Goal: Complete application form

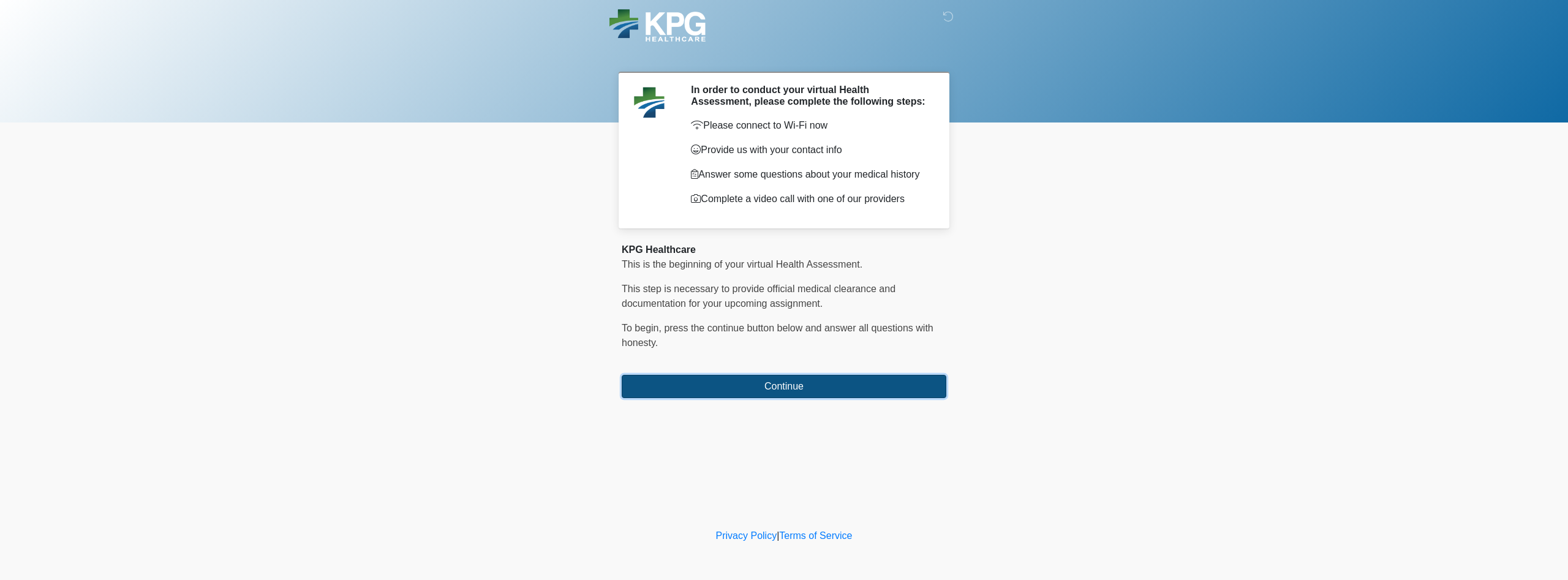
click at [763, 386] on button "Continue" at bounding box center [784, 386] width 324 height 23
click at [878, 392] on button "Continue" at bounding box center [784, 386] width 324 height 23
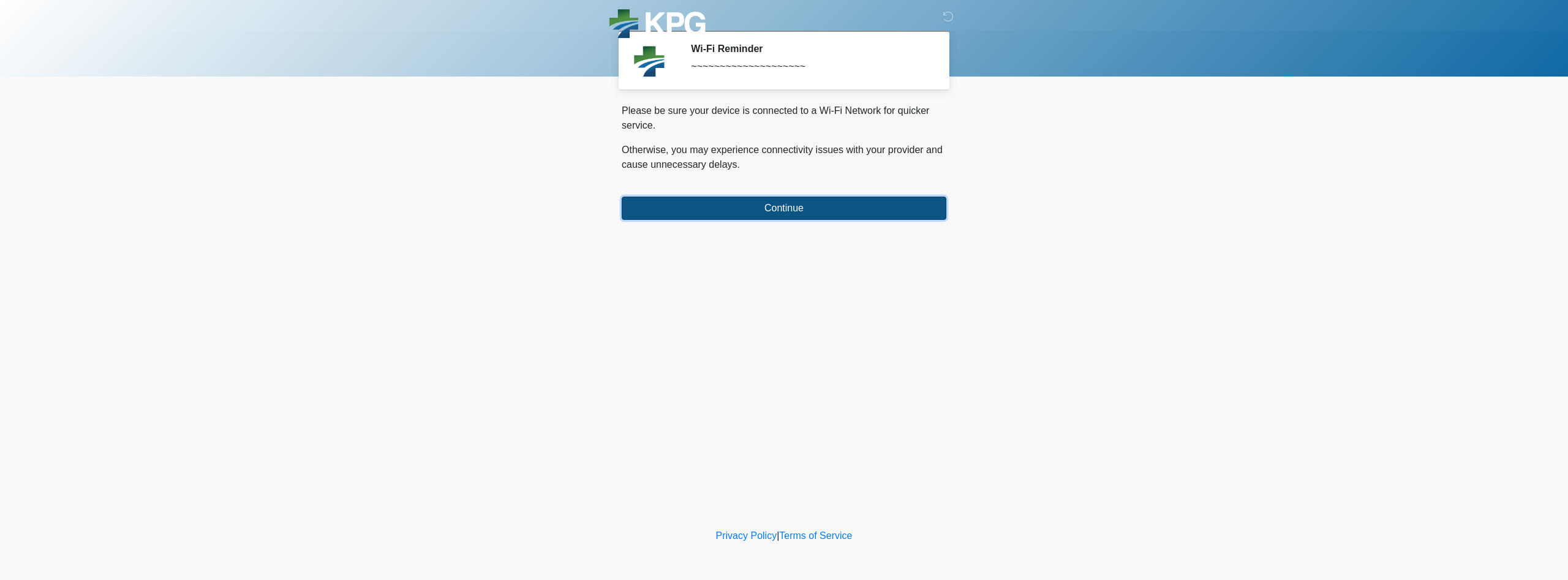
click at [821, 203] on button "Continue" at bounding box center [784, 208] width 324 height 23
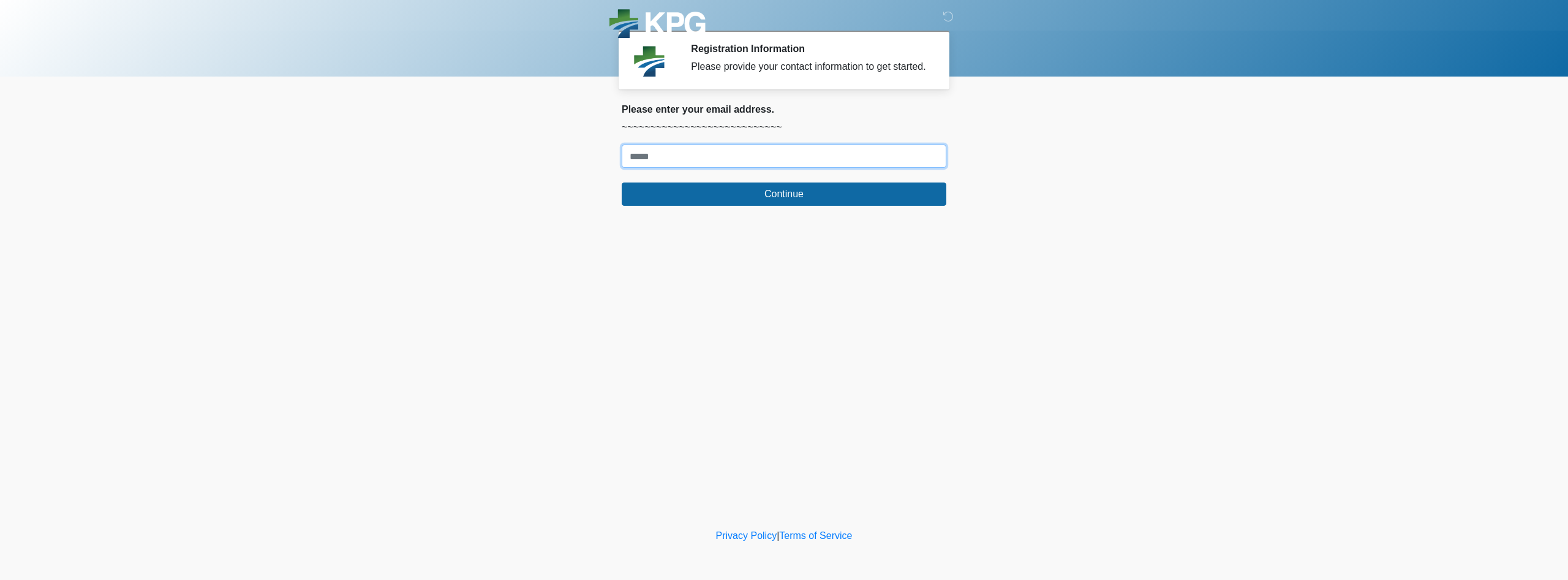
click at [667, 152] on input "Where should we email your response?" at bounding box center [784, 155] width 324 height 23
type input "**********"
click at [622, 182] on button "Continue" at bounding box center [784, 194] width 324 height 23
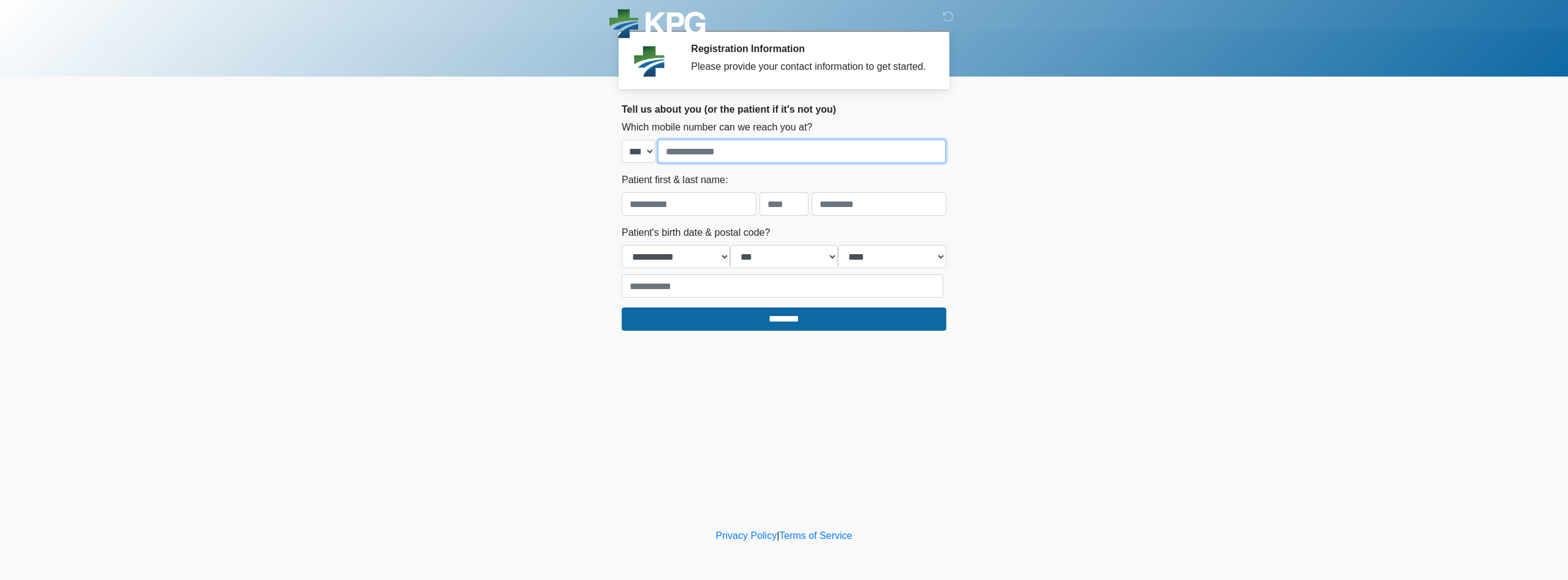
click at [704, 158] on input "tel" at bounding box center [801, 151] width 288 height 23
type input "**********"
type input "********"
type input "****"
select select "*"
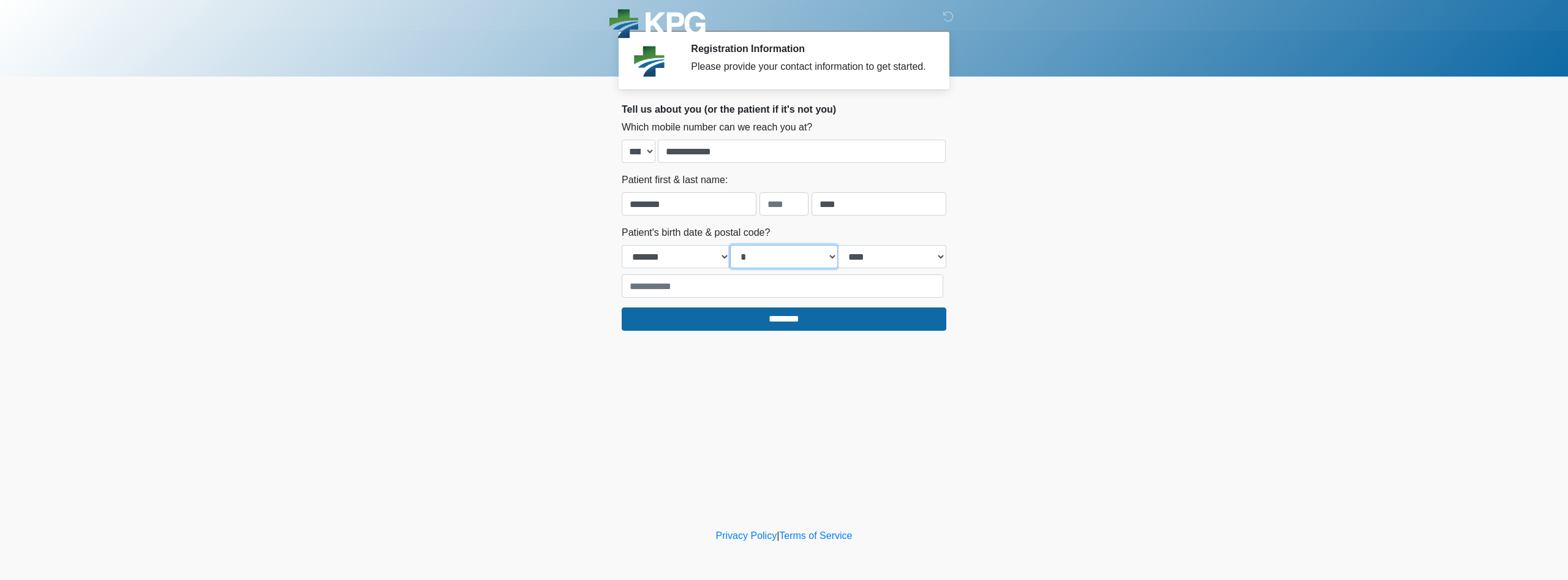
select select "*"
select select "****"
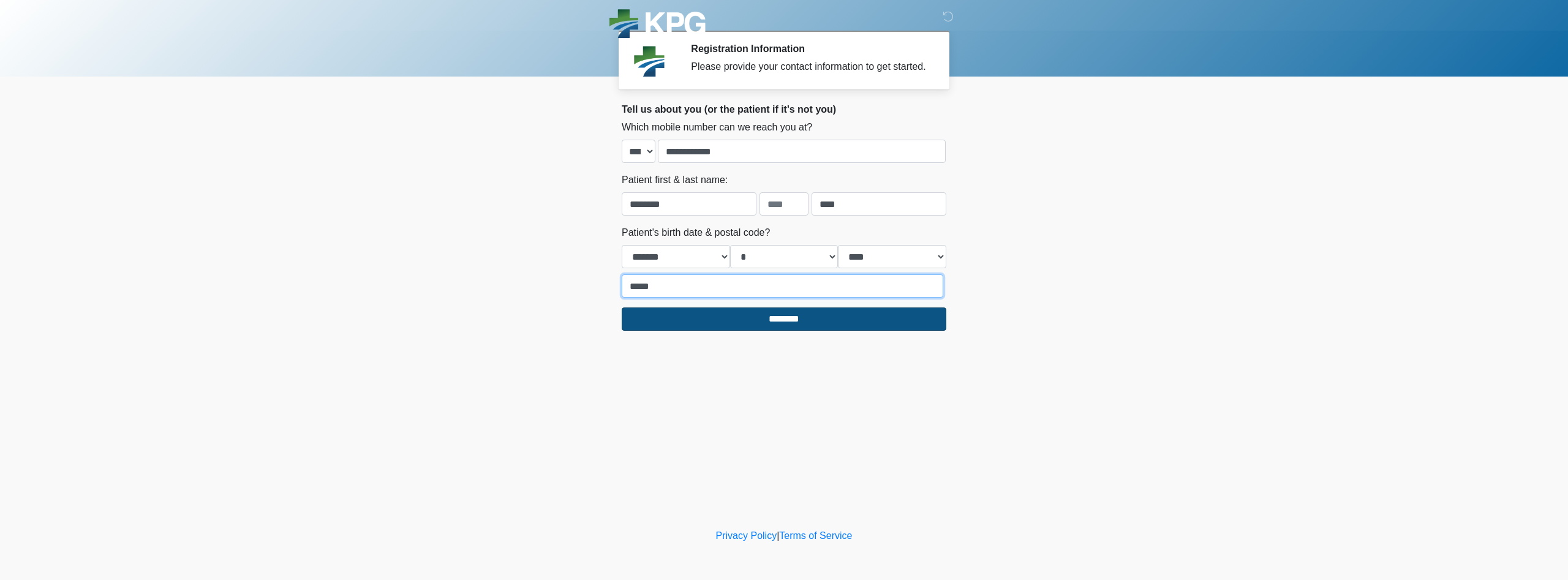
type input "*****"
click at [732, 313] on input "********" at bounding box center [784, 318] width 324 height 23
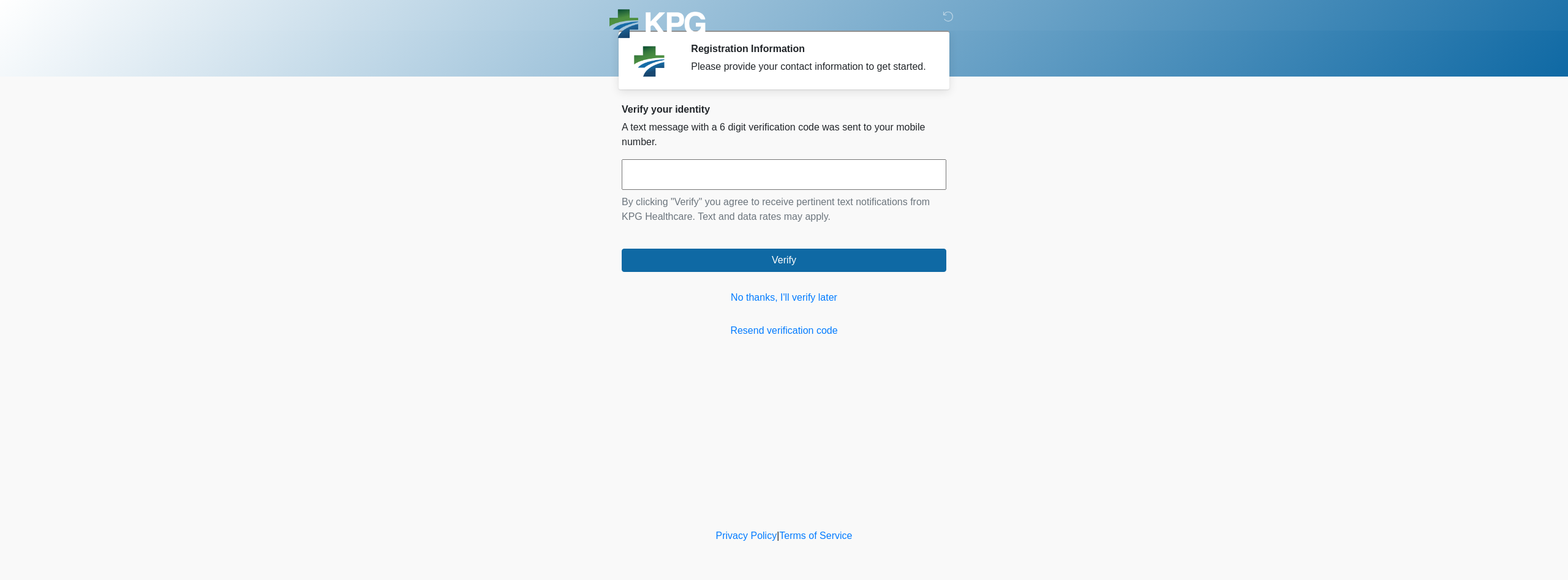
click at [674, 183] on input "text" at bounding box center [784, 174] width 324 height 31
type input "******"
click at [791, 250] on button "Verify" at bounding box center [784, 260] width 324 height 23
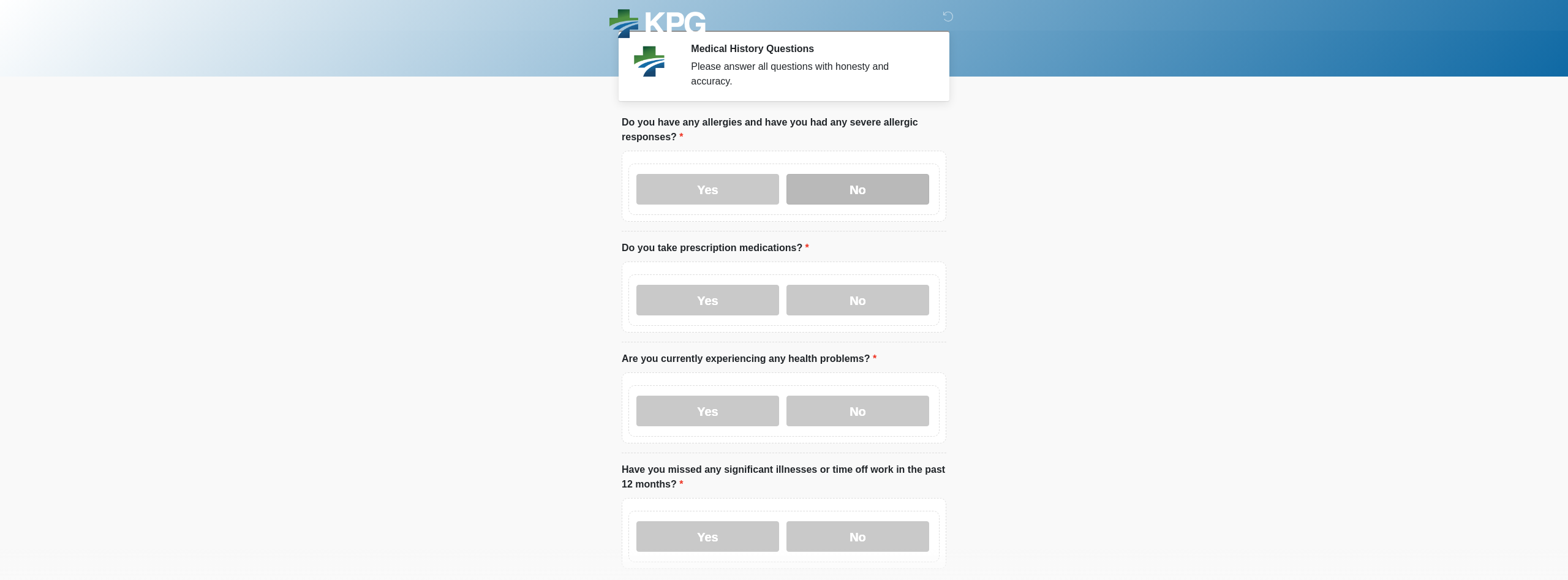
click at [863, 182] on label "No" at bounding box center [858, 189] width 143 height 31
click at [859, 294] on label "No" at bounding box center [858, 300] width 143 height 31
click at [848, 396] on label "No" at bounding box center [858, 411] width 143 height 31
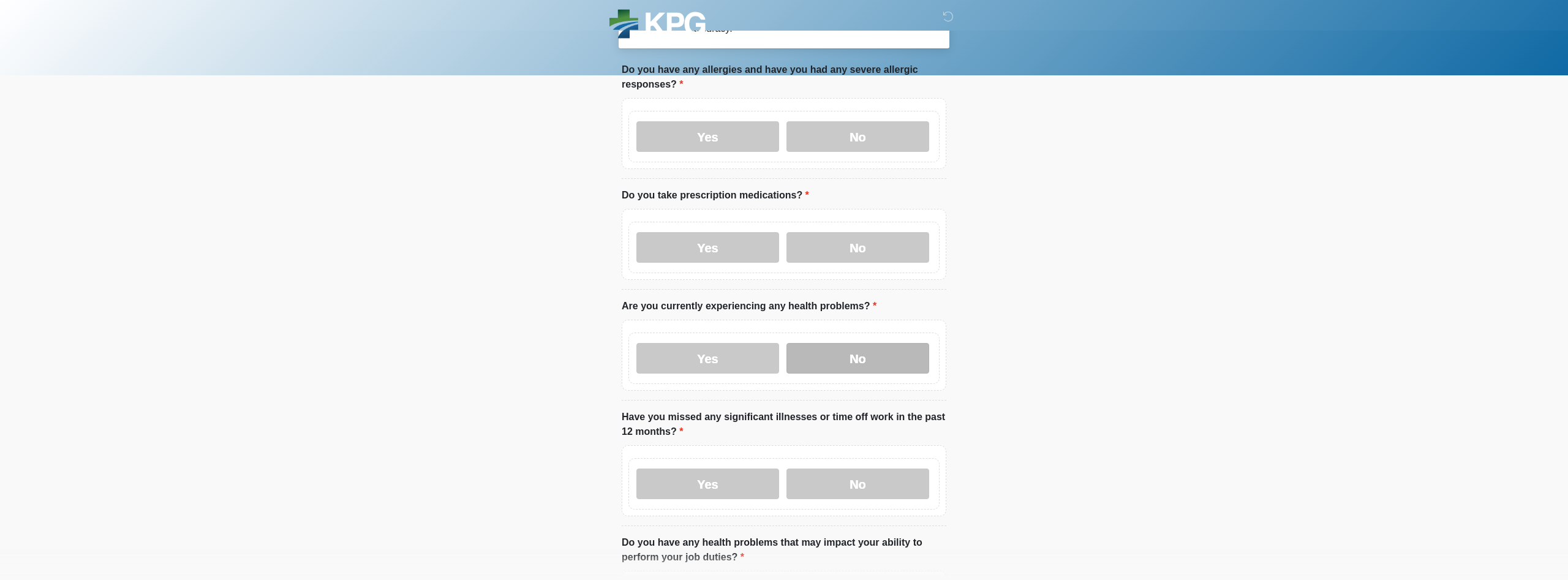
scroll to position [125, 0]
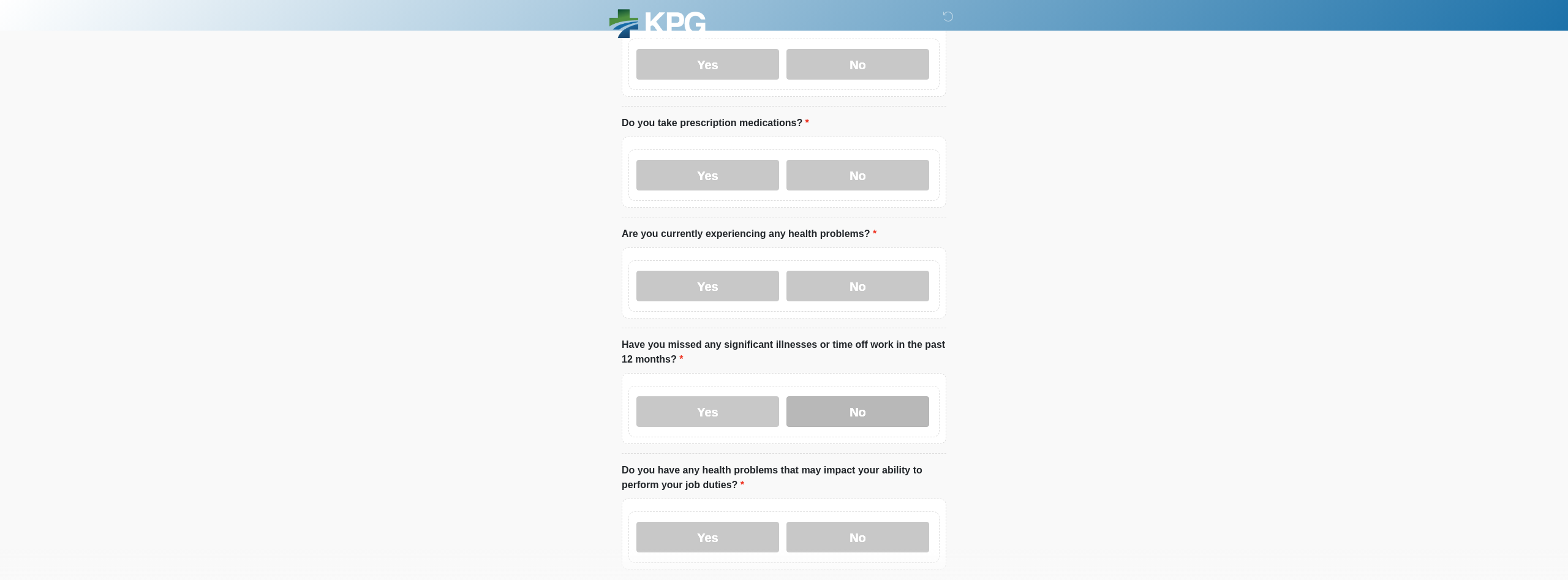
click at [872, 407] on label "No" at bounding box center [858, 411] width 143 height 31
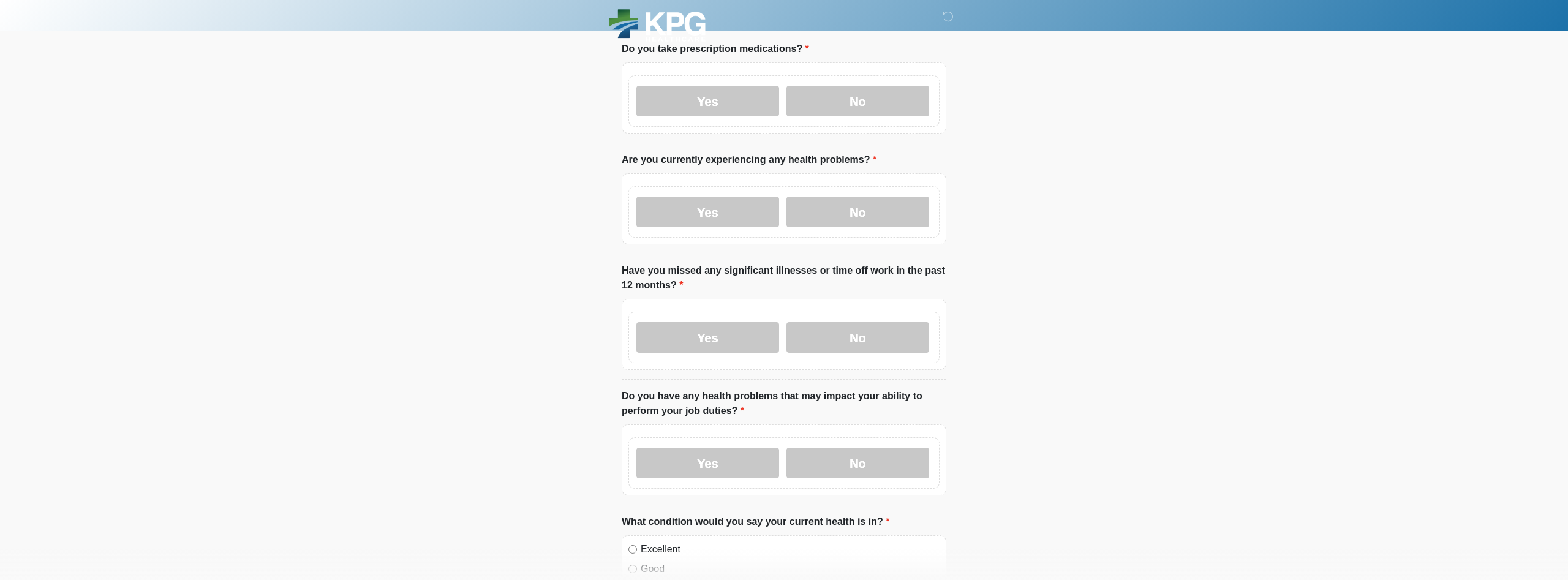
scroll to position [250, 0]
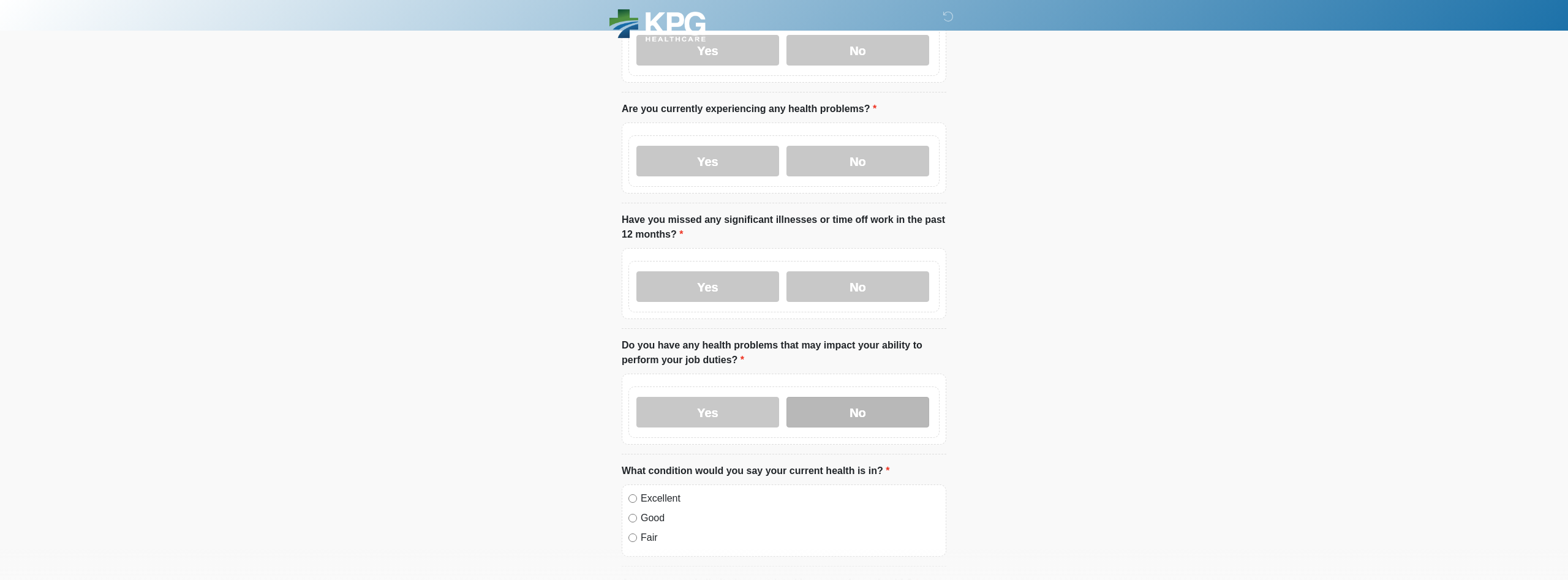
drag, startPoint x: 848, startPoint y: 402, endPoint x: 849, endPoint y: 408, distance: 6.1
click at [848, 407] on label "No" at bounding box center [858, 412] width 143 height 31
click at [868, 413] on label "No" at bounding box center [858, 412] width 143 height 31
click at [651, 511] on label "Good" at bounding box center [790, 519] width 299 height 15
click at [658, 496] on div "Excellent Good Fair" at bounding box center [784, 520] width 324 height 72
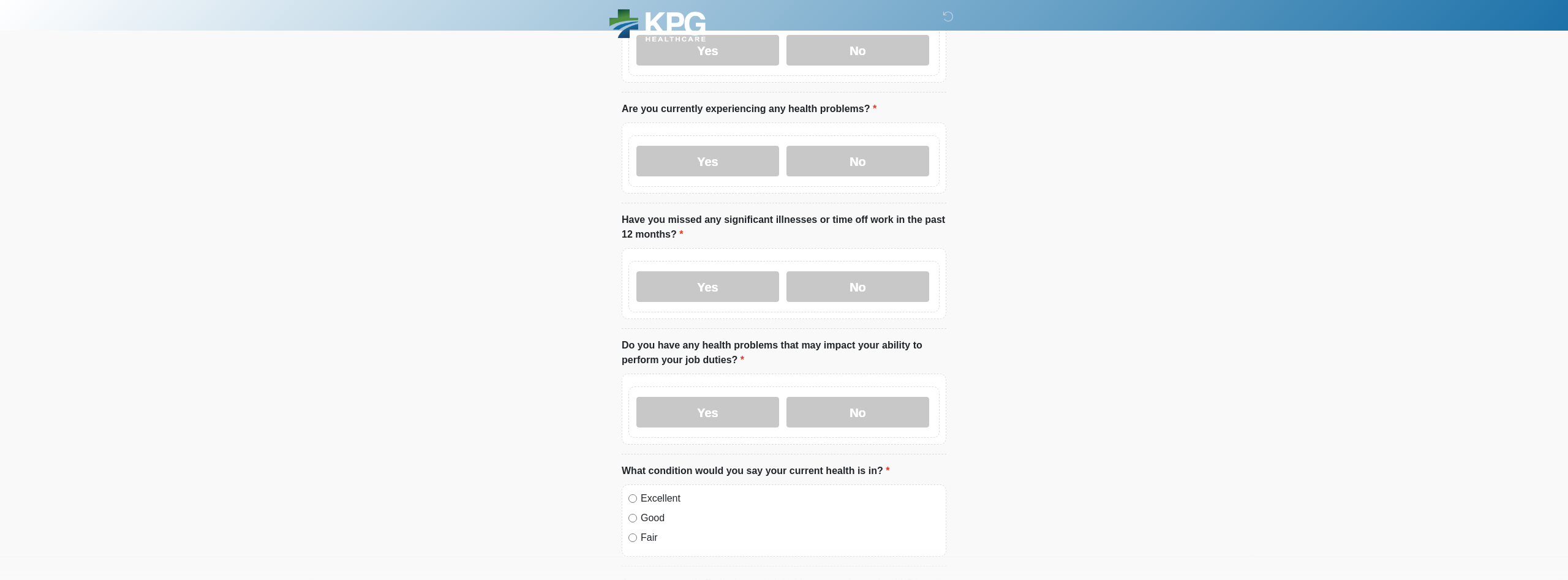
click at [665, 491] on label "Excellent" at bounding box center [790, 499] width 299 height 15
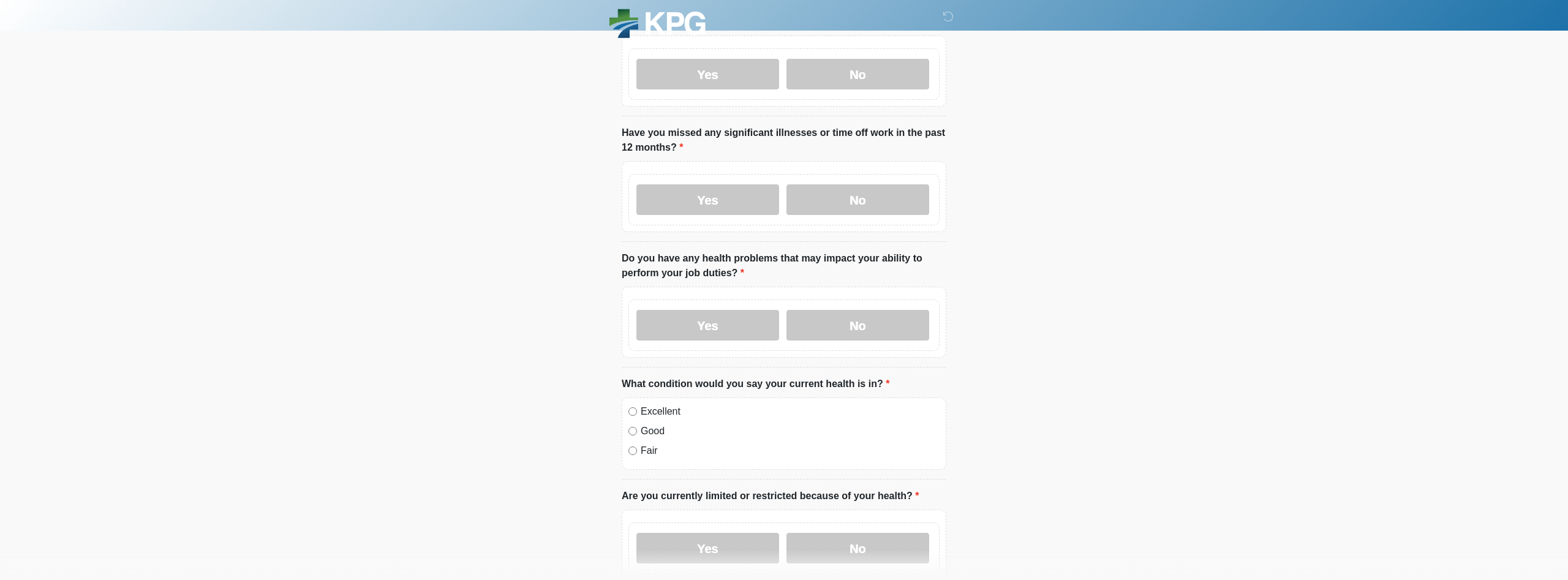
scroll to position [437, 0]
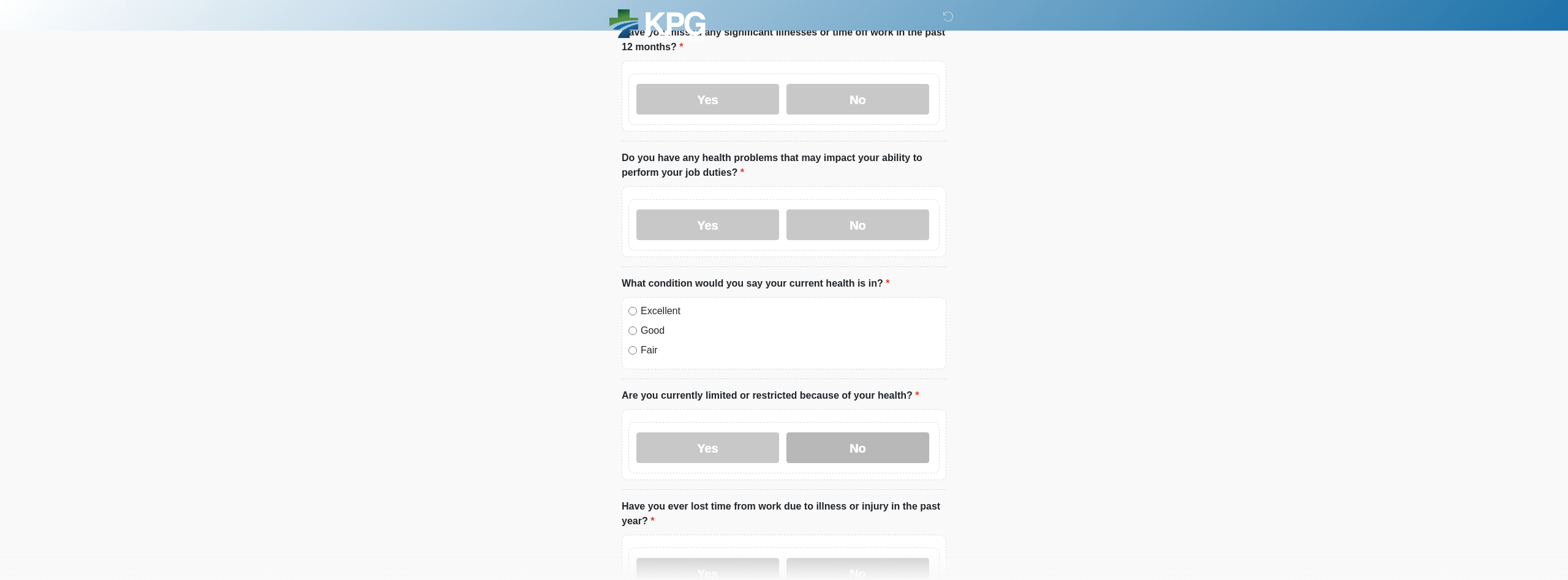
click at [808, 434] on label "No" at bounding box center [858, 448] width 143 height 31
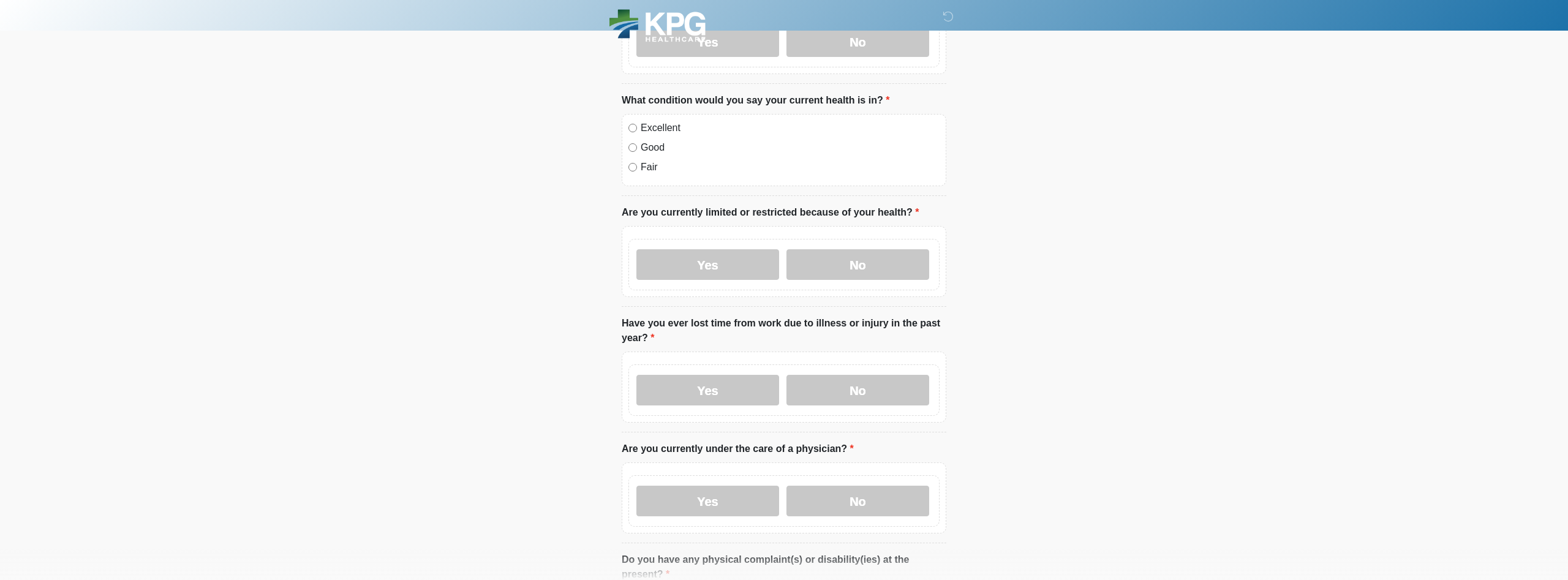
scroll to position [625, 0]
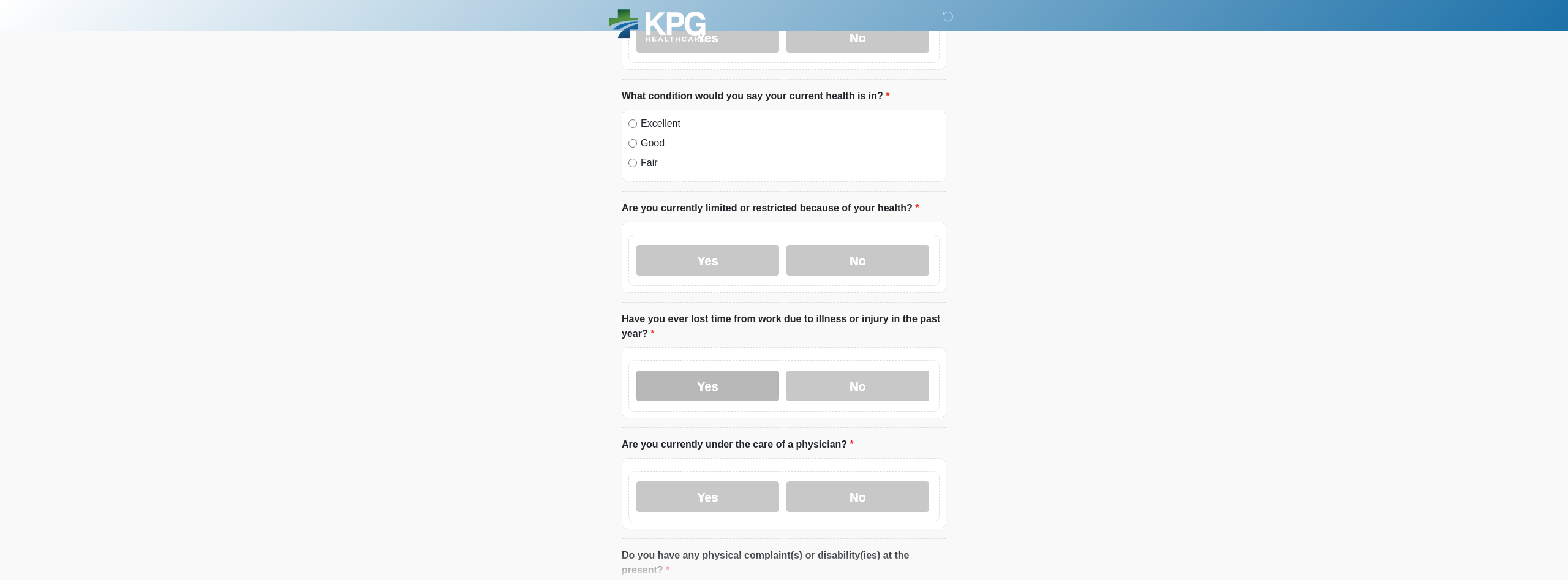
click at [773, 371] on label "Yes" at bounding box center [708, 386] width 143 height 31
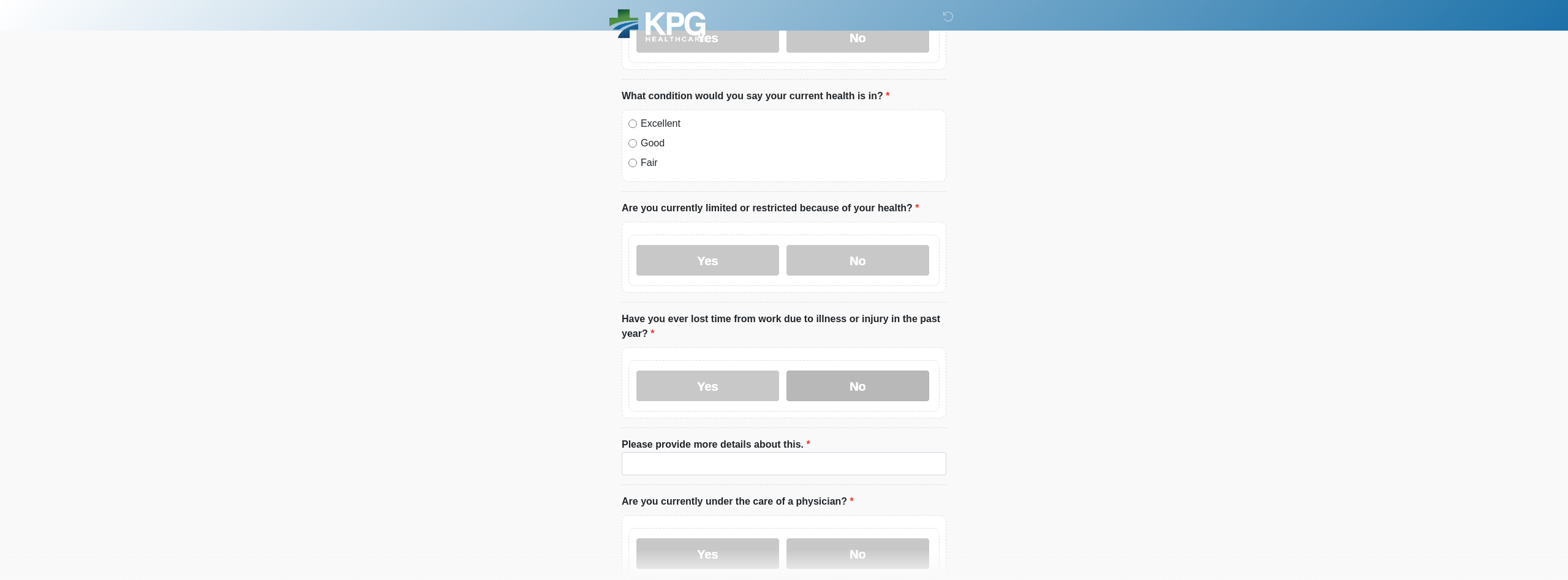
click at [808, 379] on label "No" at bounding box center [858, 386] width 143 height 31
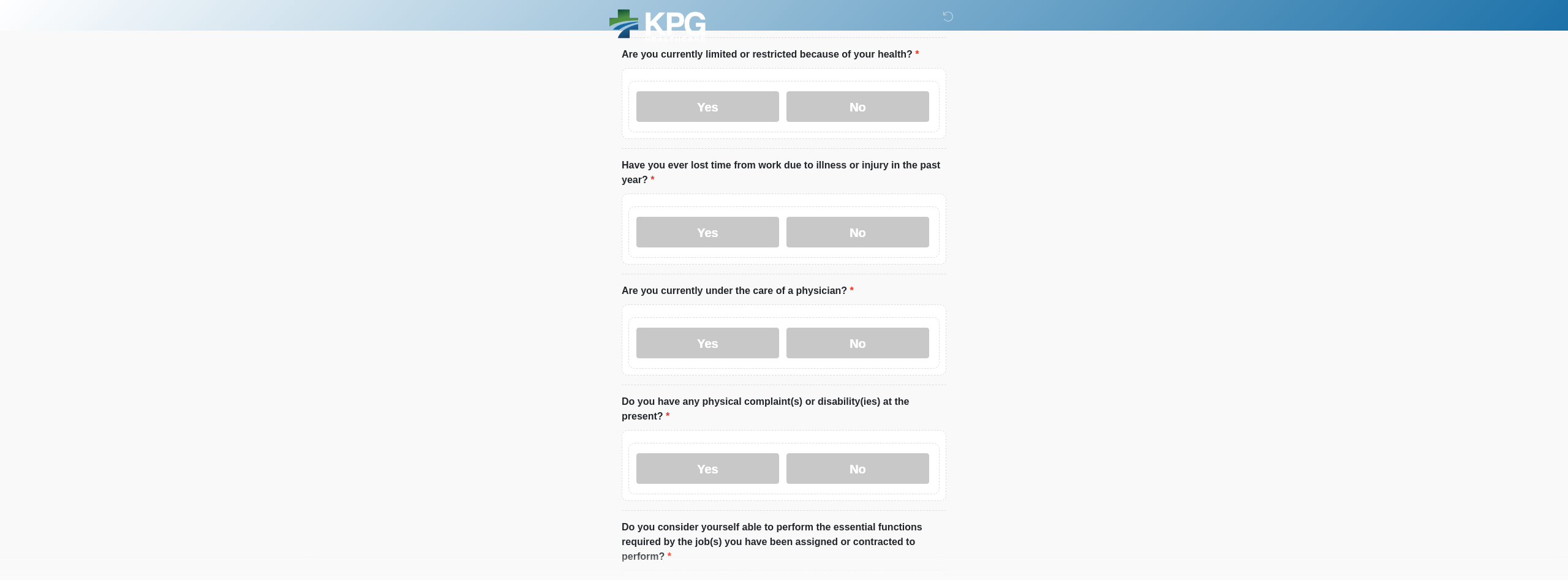
scroll to position [812, 0]
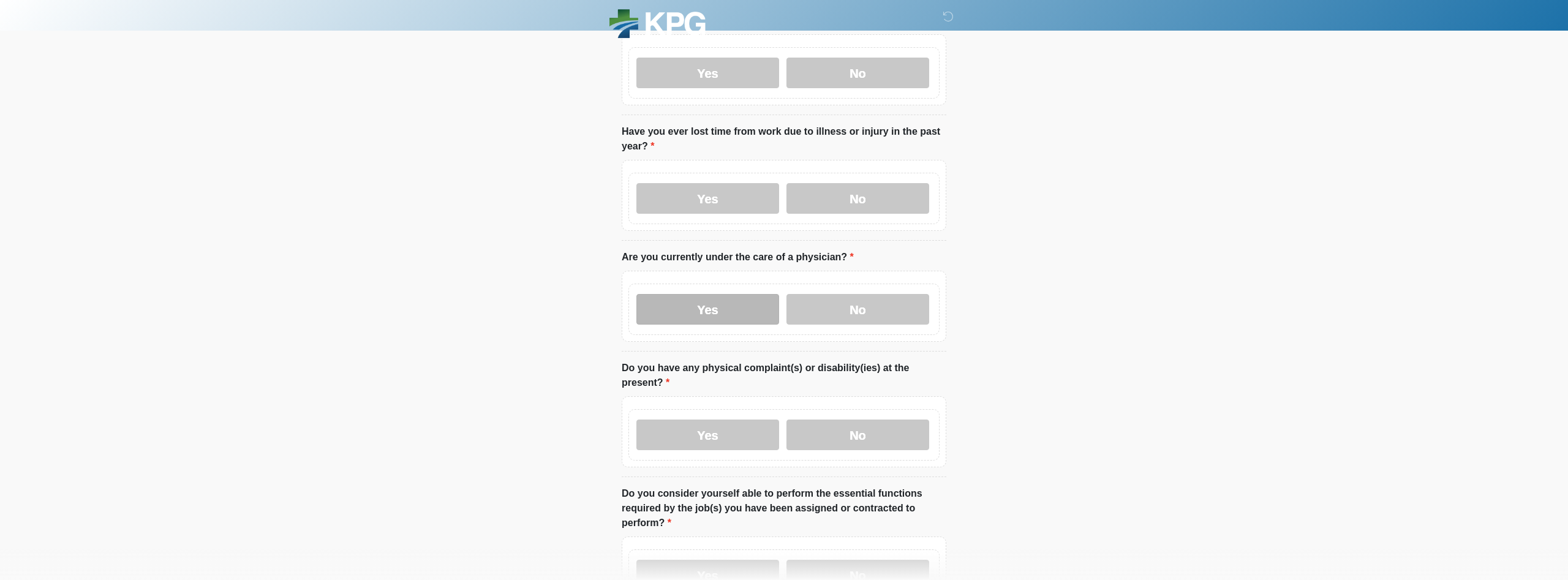
click at [743, 302] on label "Yes" at bounding box center [708, 309] width 143 height 31
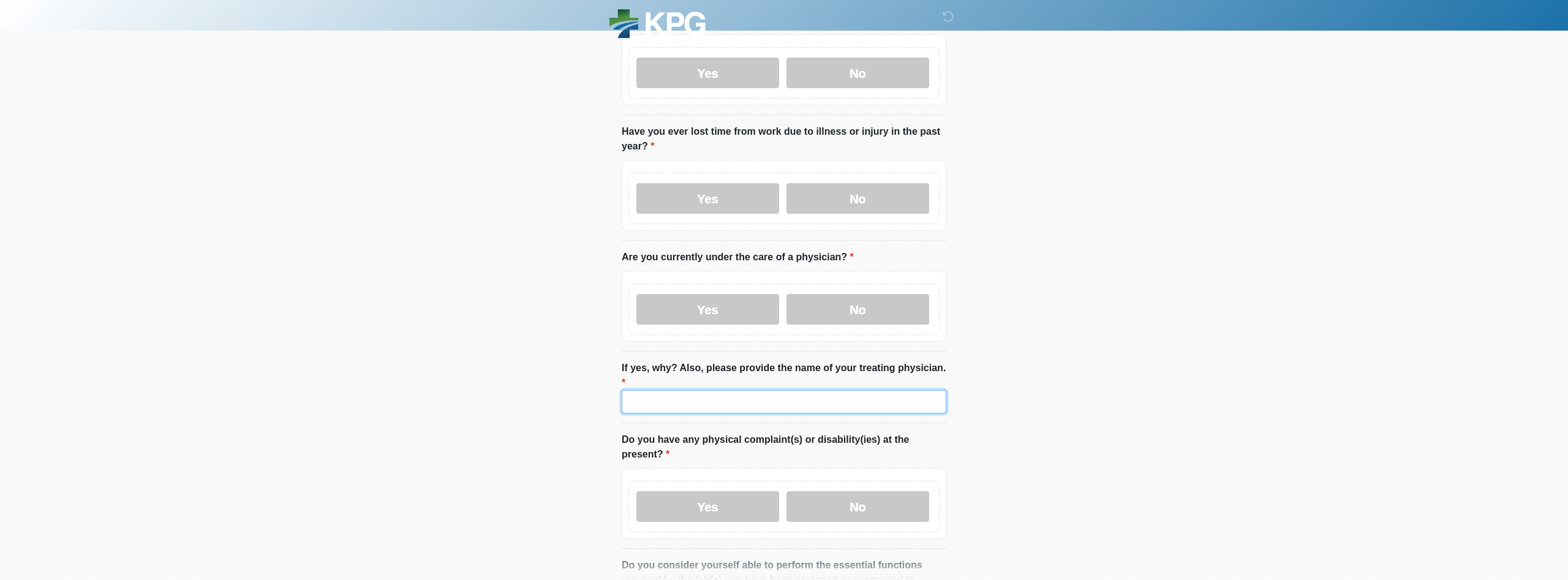
click at [711, 390] on input "If yes, why? Also, please provide the name of your treating physician." at bounding box center [784, 401] width 324 height 23
click at [836, 491] on label "No" at bounding box center [858, 506] width 143 height 31
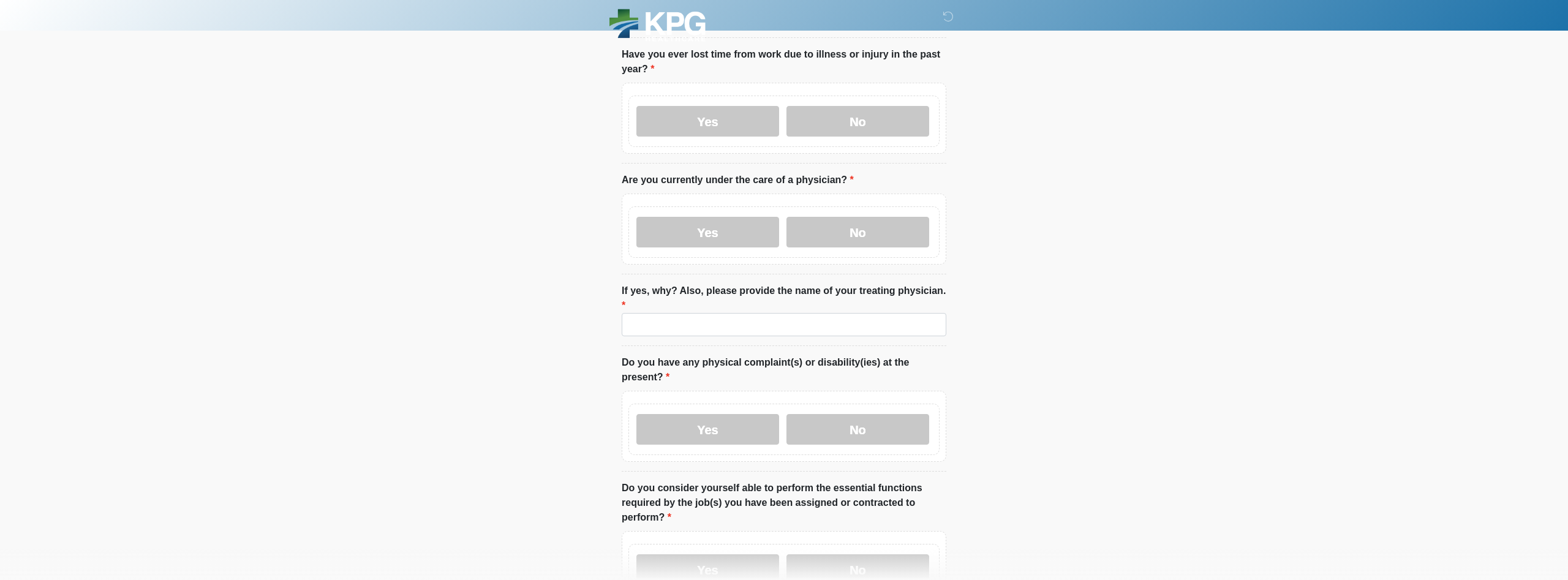
scroll to position [1000, 0]
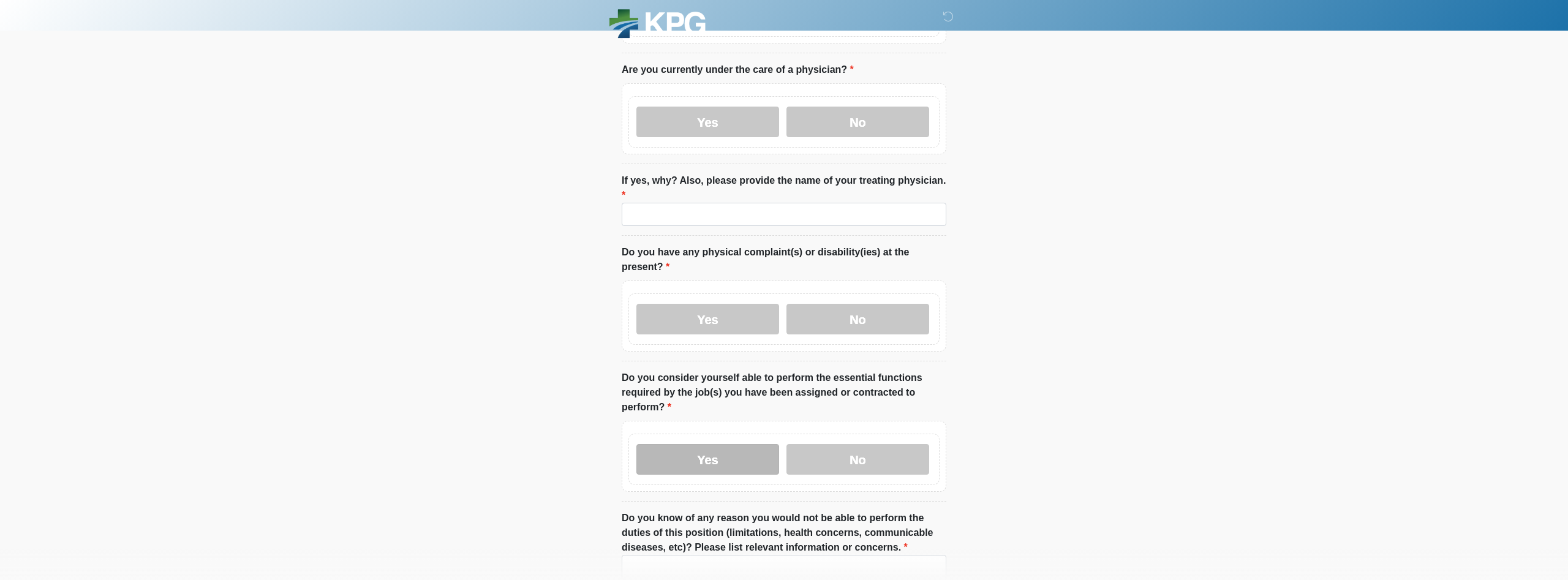
click at [756, 444] on label "Yes" at bounding box center [708, 459] width 143 height 31
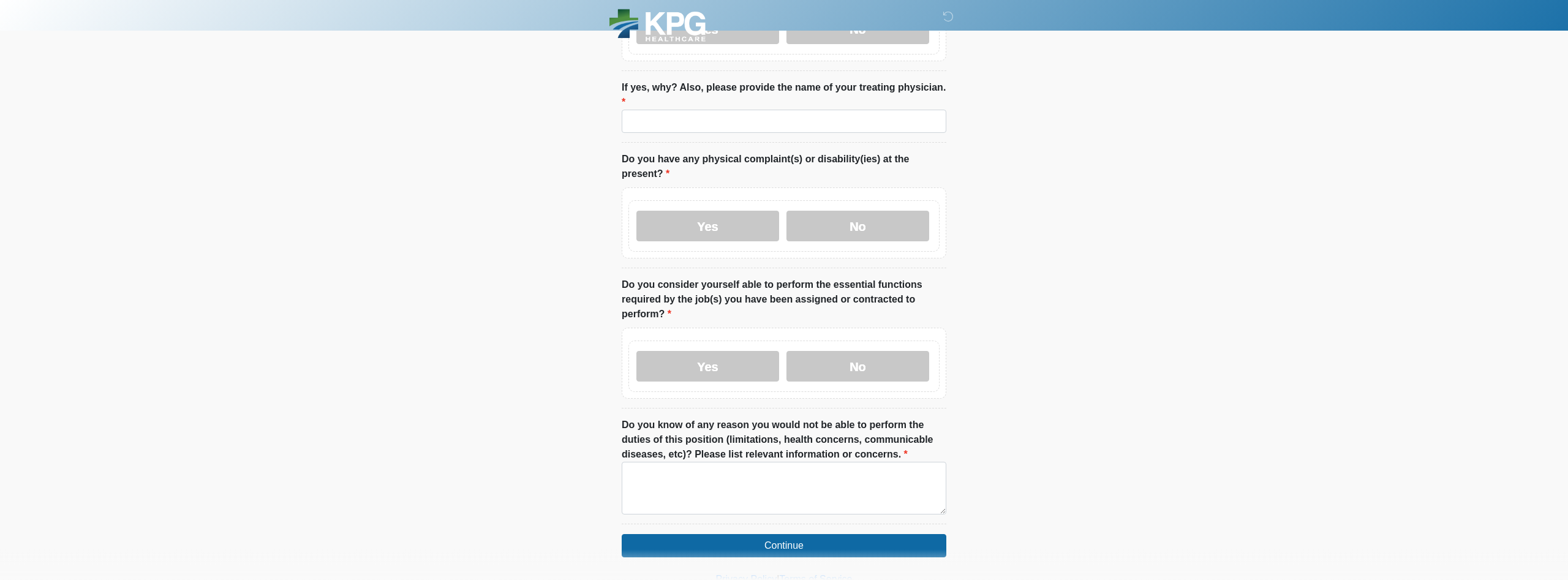
scroll to position [1096, 0]
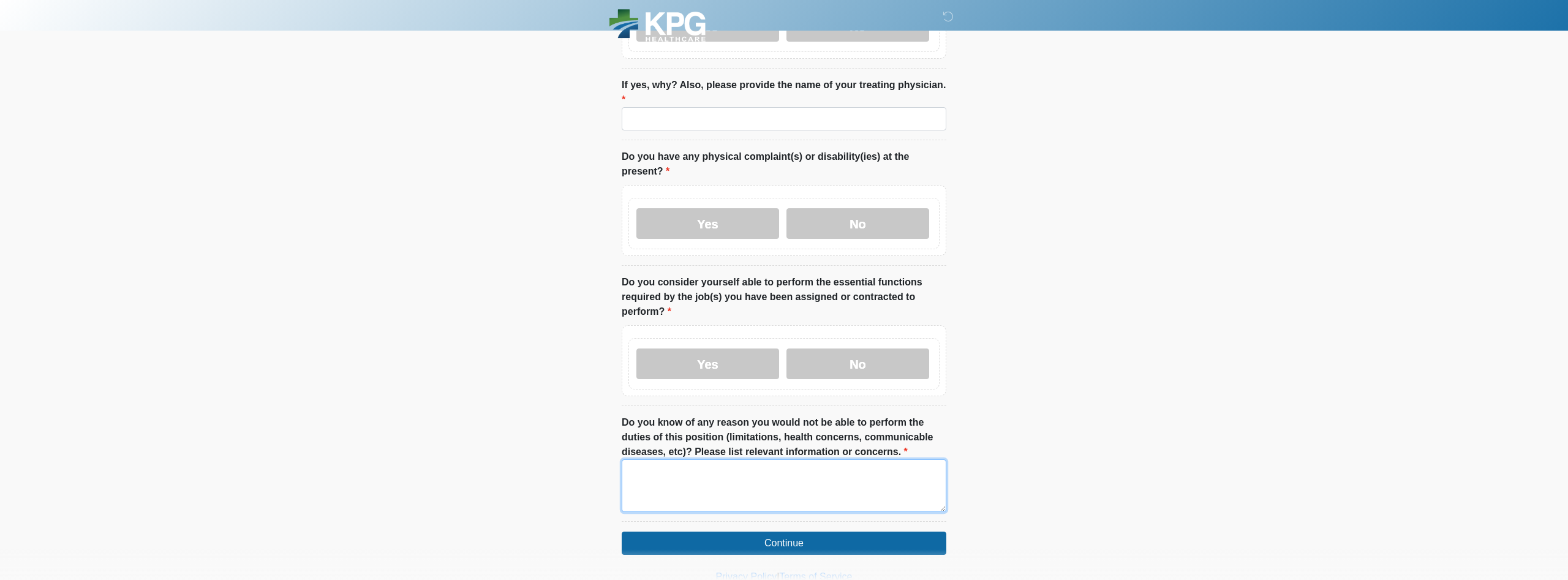
click at [867, 460] on textarea "Do you know of any reason you would not be able to perform the duties of this p…" at bounding box center [784, 486] width 324 height 52
type textarea "***"
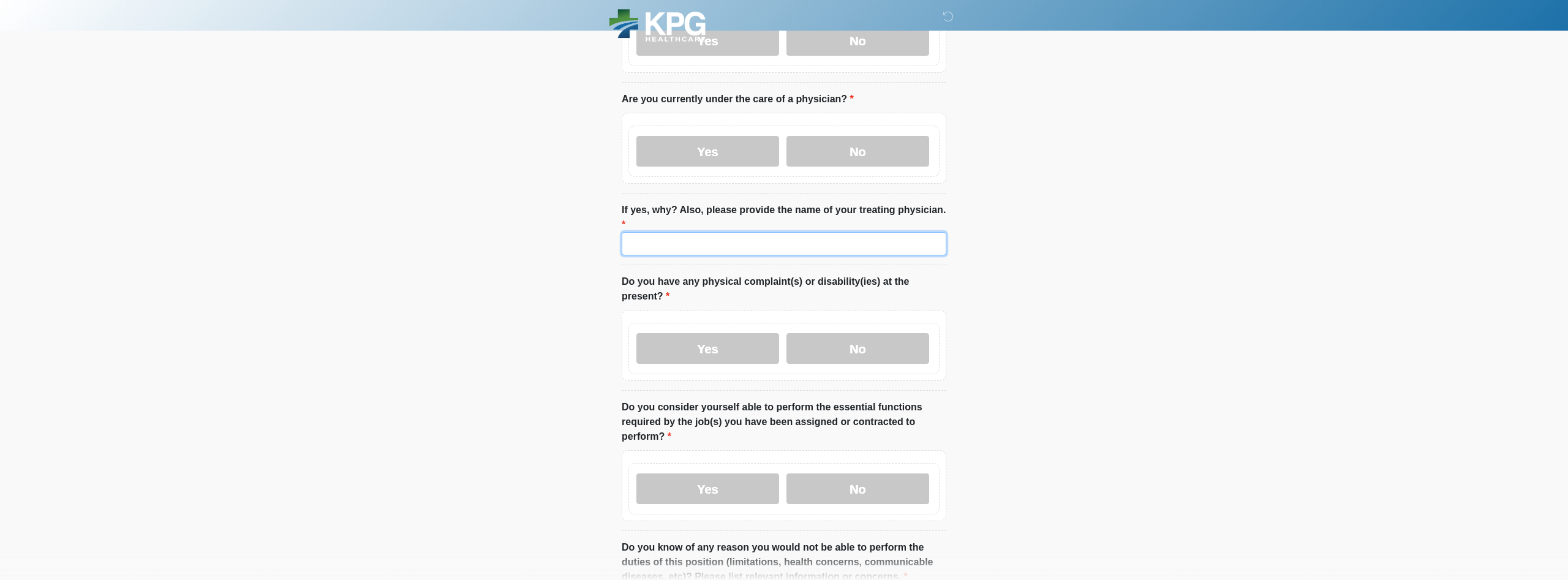
click at [719, 232] on input "If yes, why? Also, please provide the name of your treating physician." at bounding box center [784, 244] width 324 height 23
click at [756, 232] on input "If yes, why? Also, please provide the name of your treating physician." at bounding box center [784, 244] width 324 height 23
click at [833, 136] on label "No" at bounding box center [858, 151] width 143 height 31
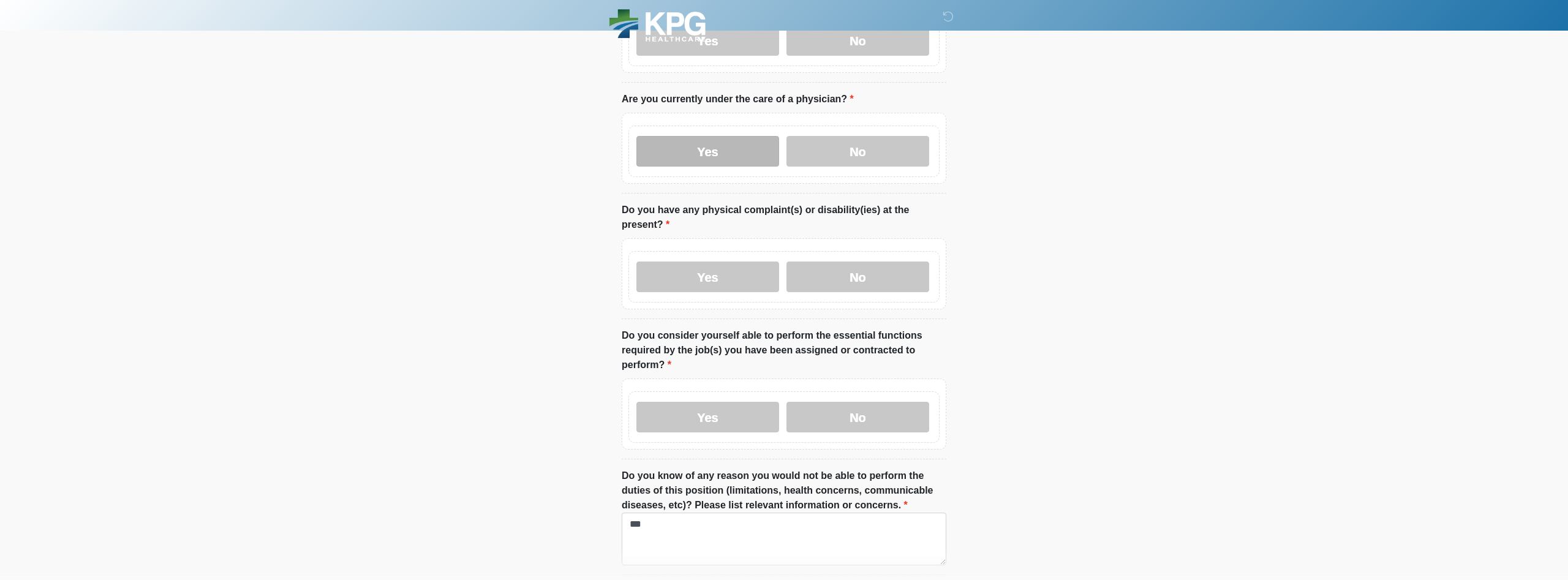
click at [773, 146] on label "Yes" at bounding box center [708, 151] width 143 height 31
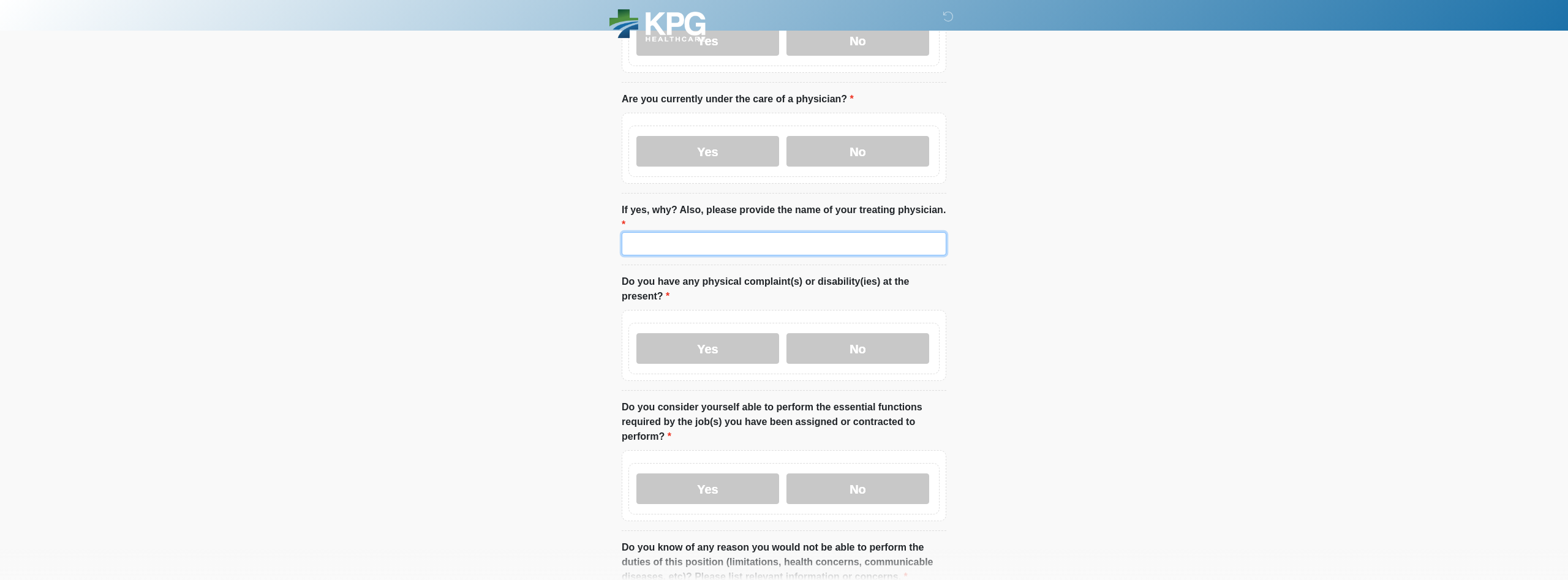
click at [750, 232] on input "If yes, why? Also, please provide the name of your treating physician." at bounding box center [784, 244] width 324 height 23
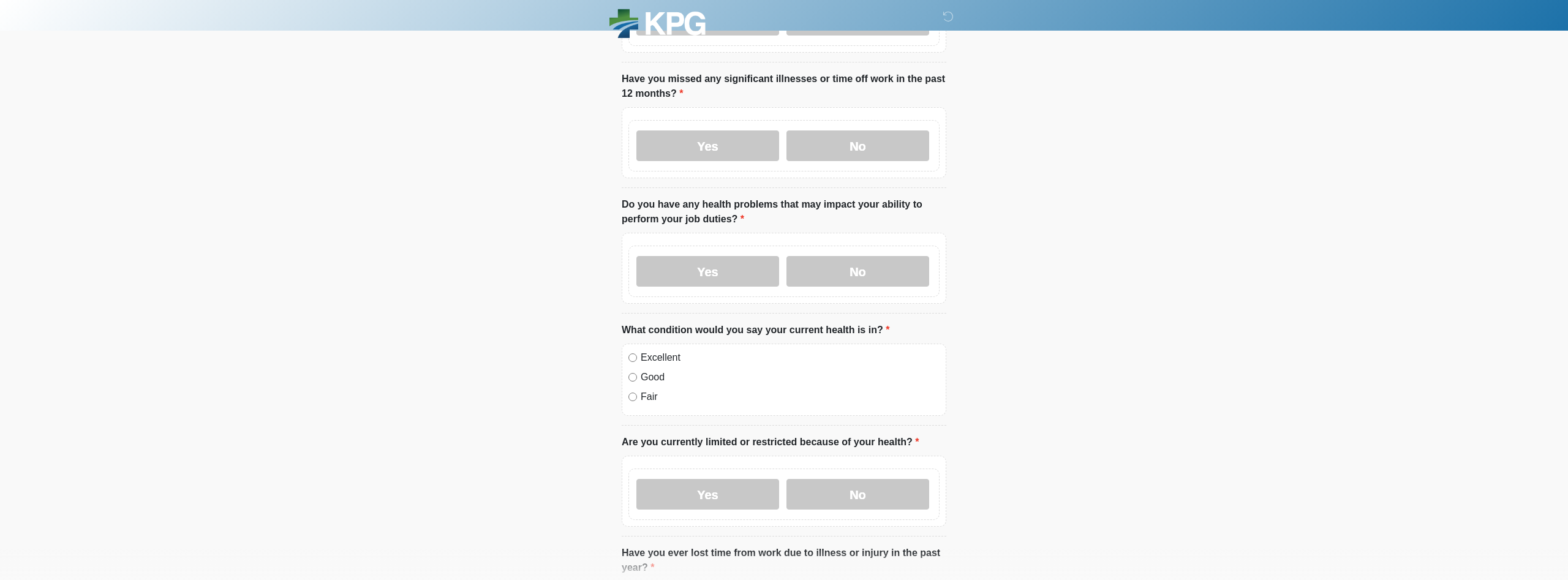
scroll to position [283, 0]
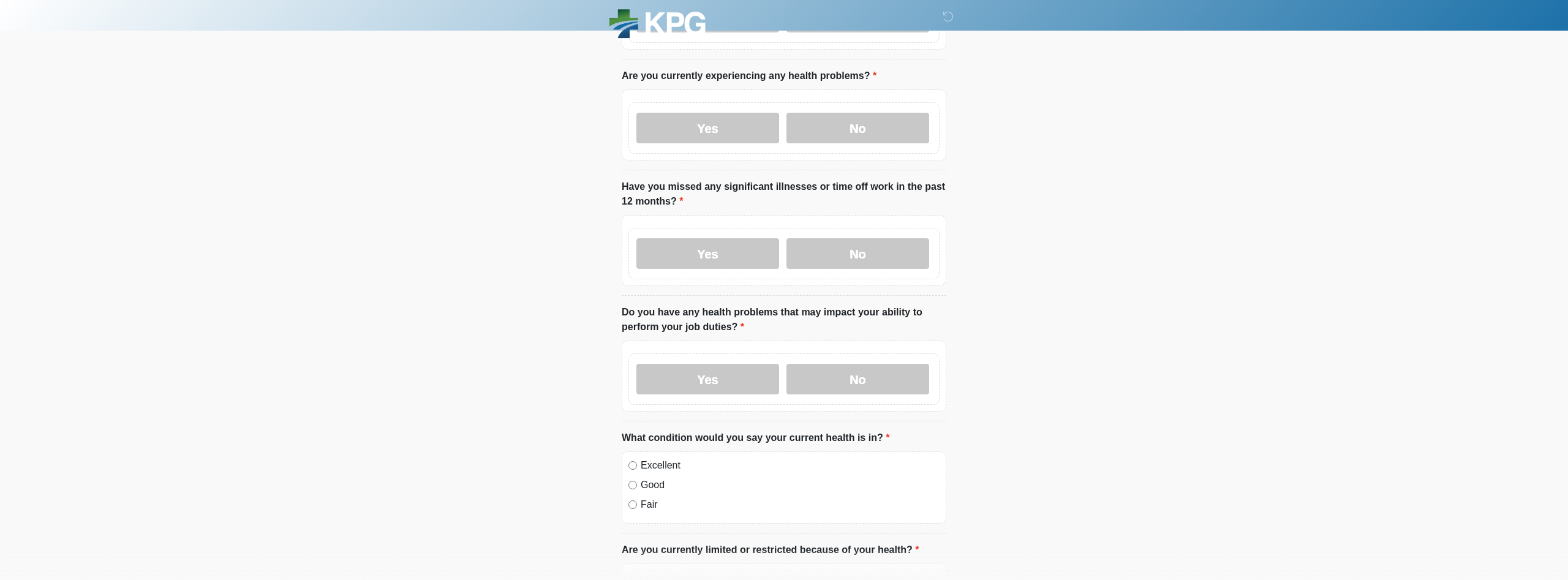
type input "**********"
click at [650, 478] on label "Good" at bounding box center [790, 485] width 299 height 15
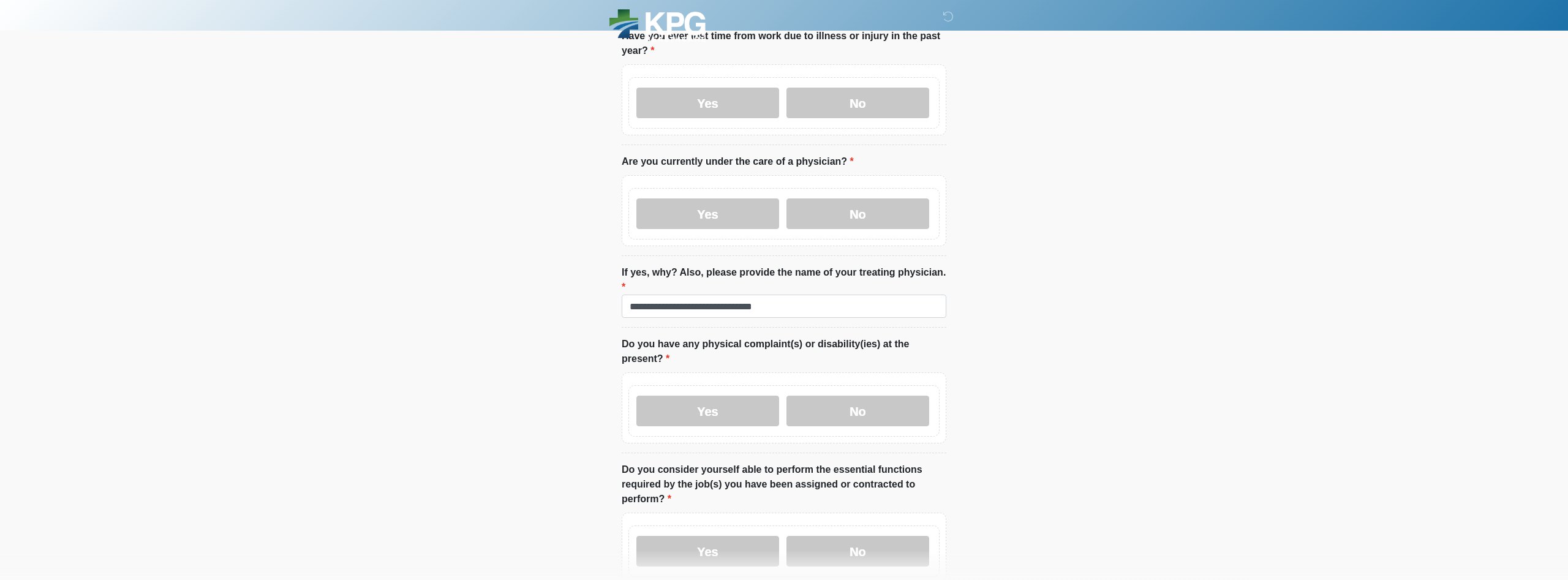
scroll to position [1096, 0]
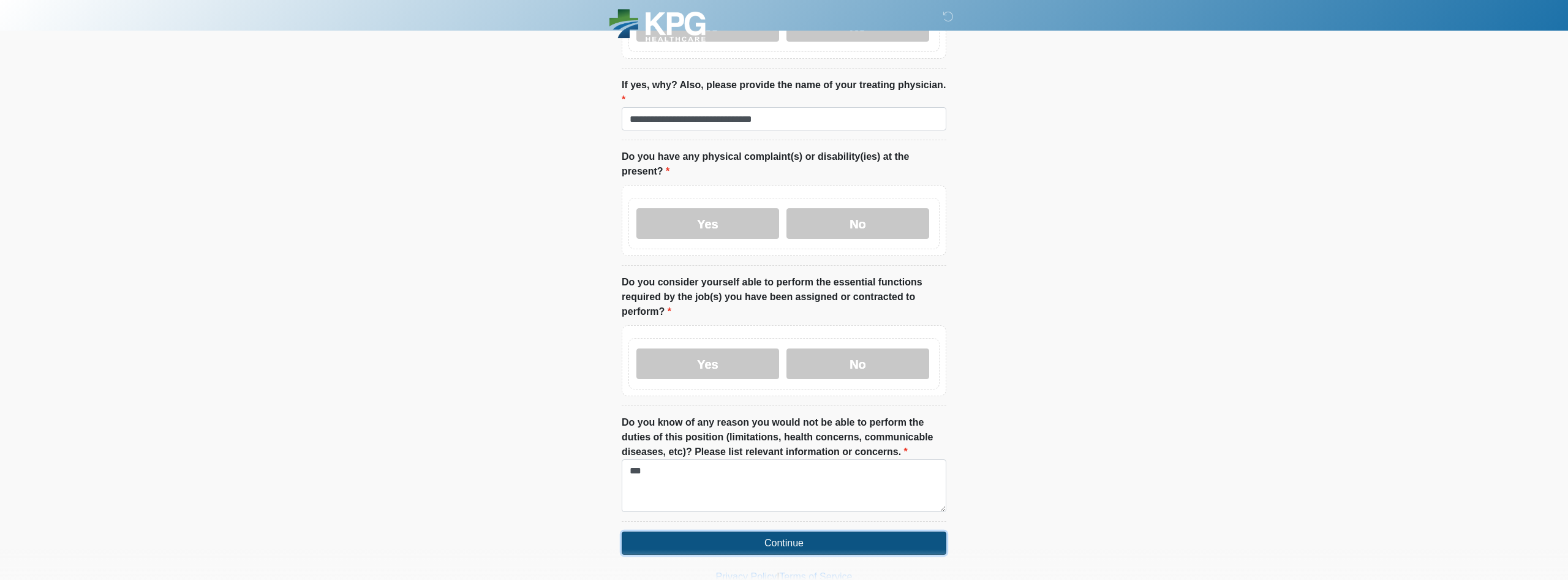
click at [893, 532] on button "Continue" at bounding box center [784, 543] width 324 height 23
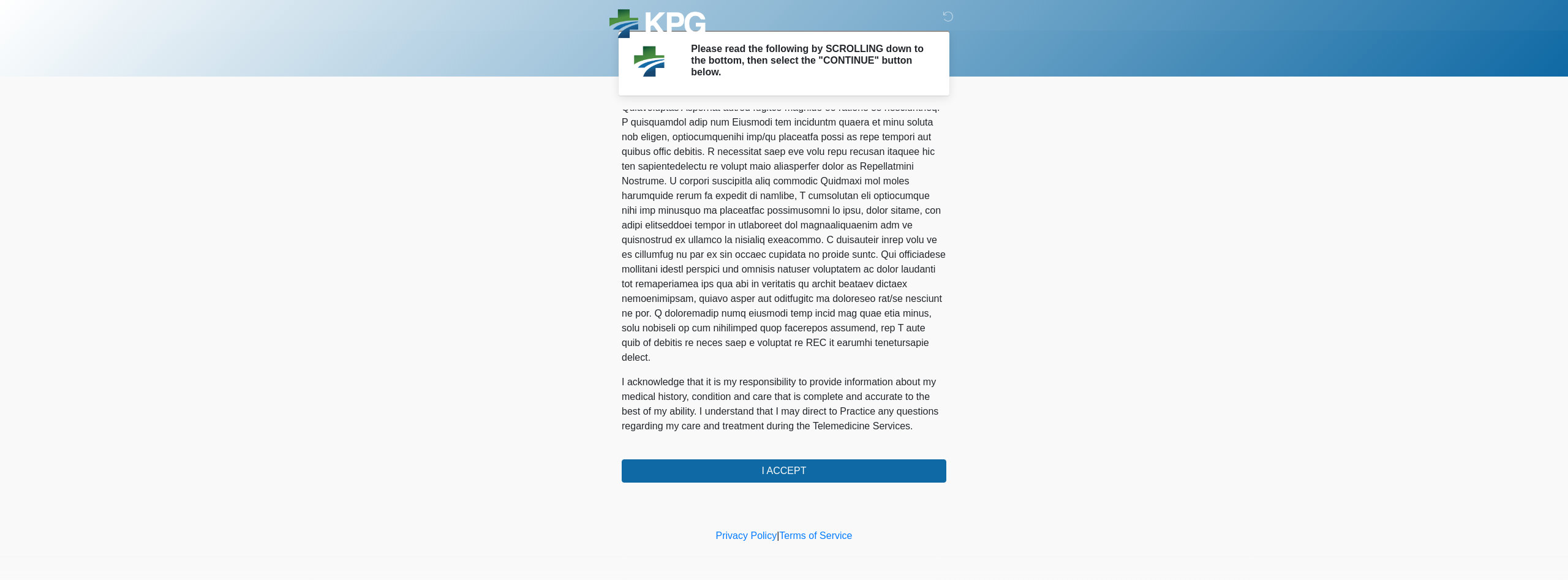
scroll to position [641, 0]
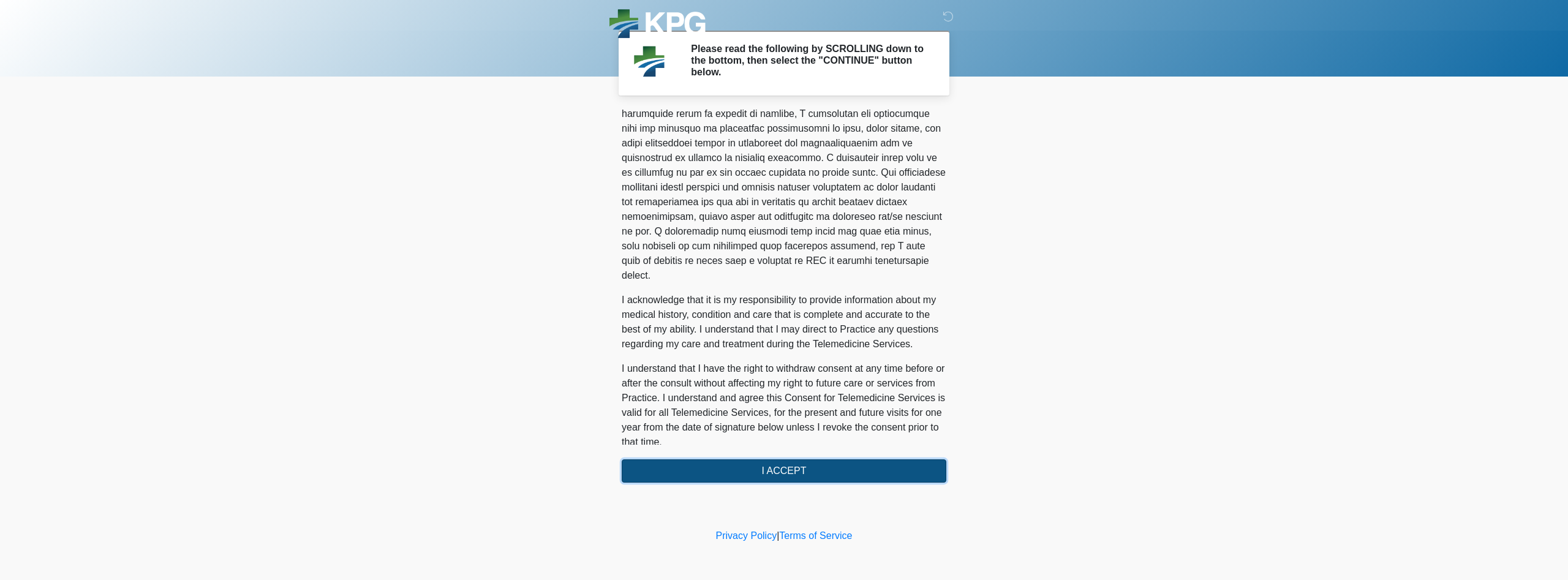
click at [781, 475] on button "I ACCEPT" at bounding box center [784, 471] width 324 height 23
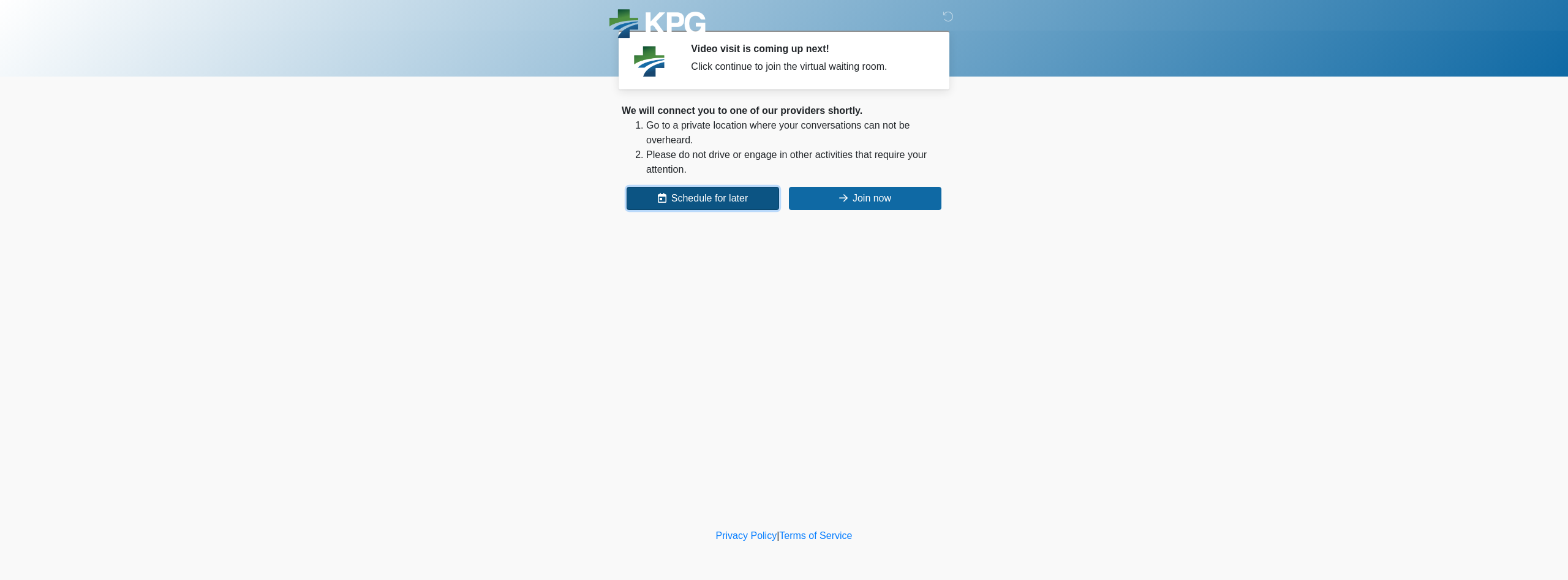
click at [720, 206] on button "Schedule for later" at bounding box center [703, 198] width 152 height 23
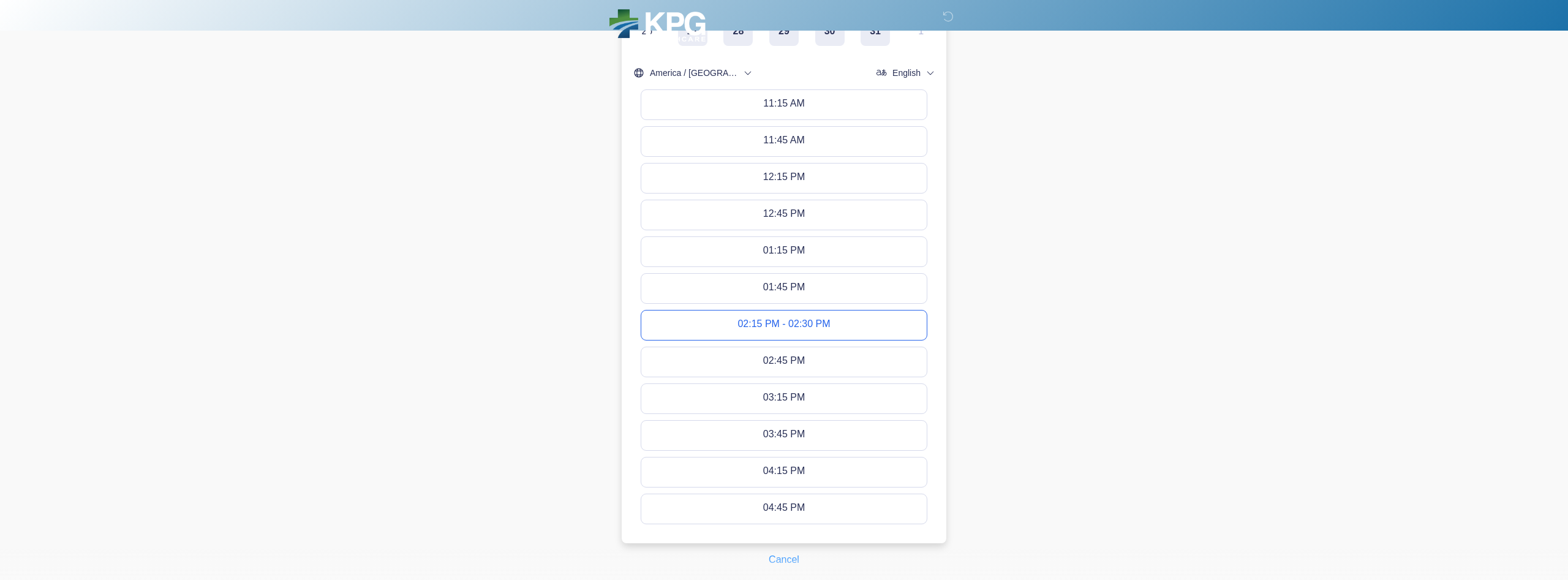
scroll to position [493, 0]
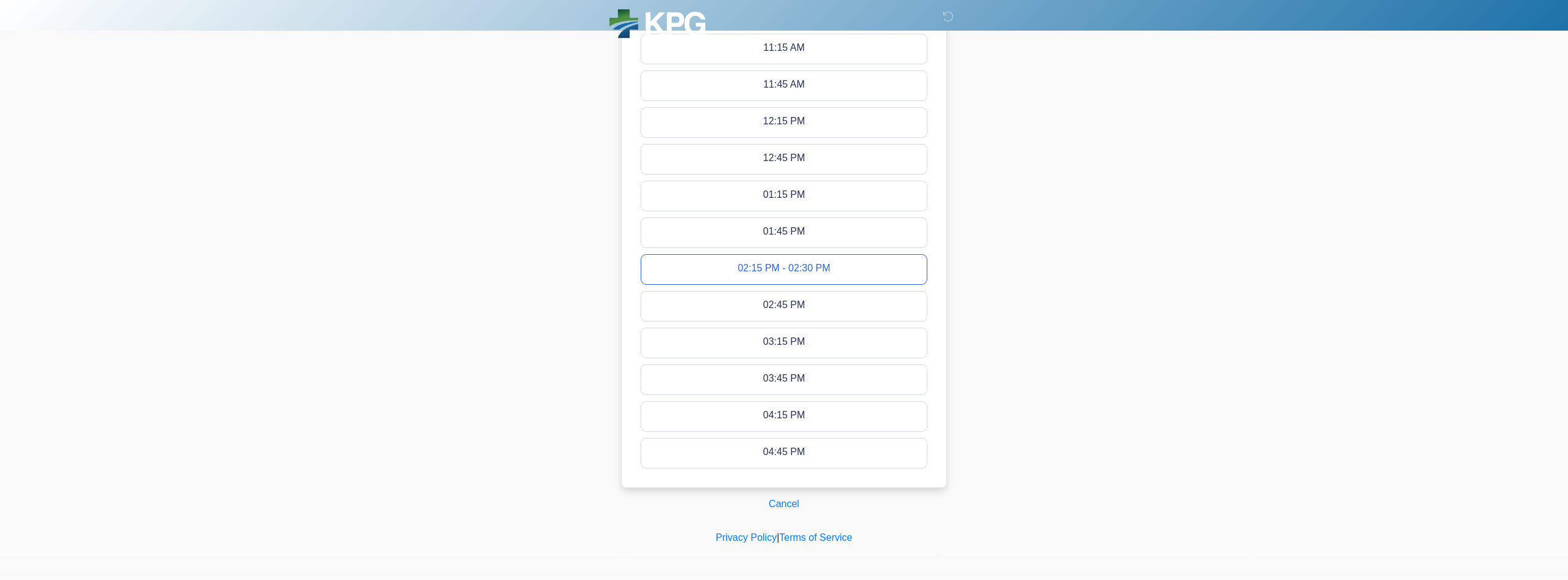
click at [825, 271] on div "02:15 PM - 02:30 PM" at bounding box center [784, 270] width 93 height 13
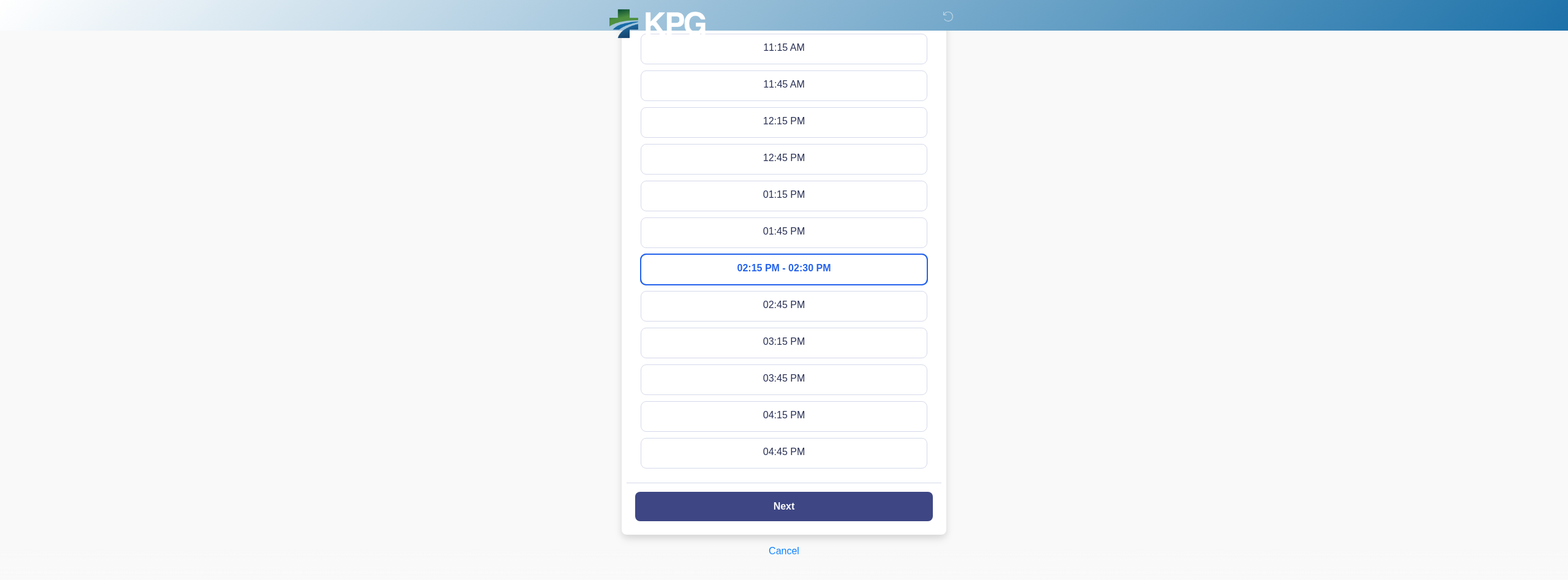
click at [827, 511] on button "Next" at bounding box center [784, 506] width 297 height 29
